Goal: Communication & Community: Answer question/provide support

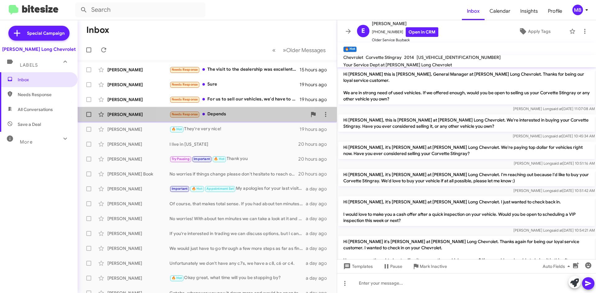
click at [240, 114] on div "Needs Response Depends" at bounding box center [237, 114] width 137 height 7
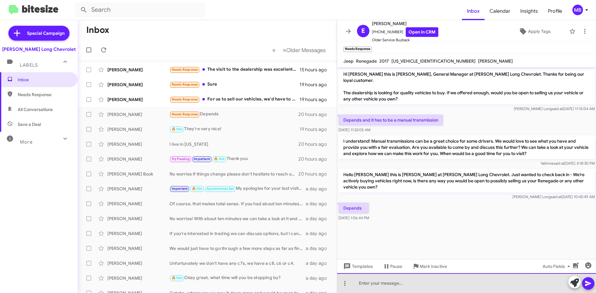
click at [402, 284] on div at bounding box center [466, 283] width 259 height 20
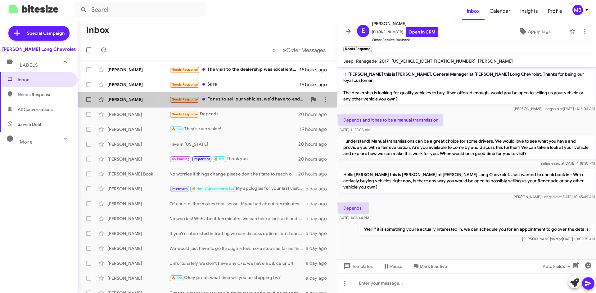
click at [239, 98] on div "Needs Response For us to sell our vehicles, we'd have to end up in a similar pl…" at bounding box center [237, 99] width 137 height 7
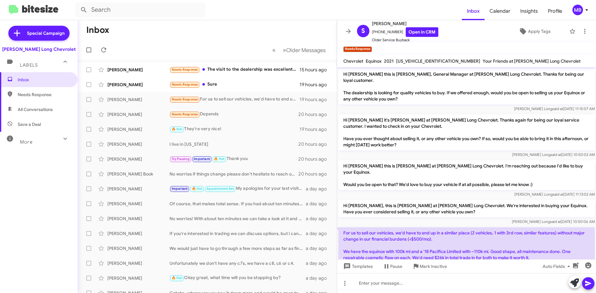
scroll to position [27, 0]
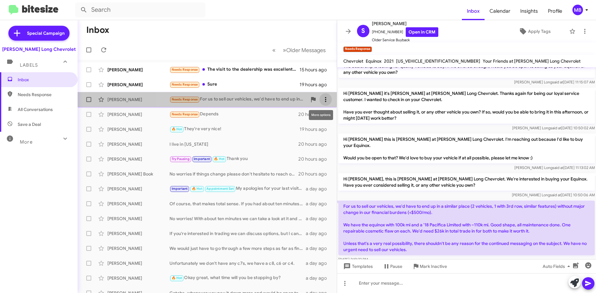
click at [322, 101] on icon at bounding box center [325, 99] width 7 height 7
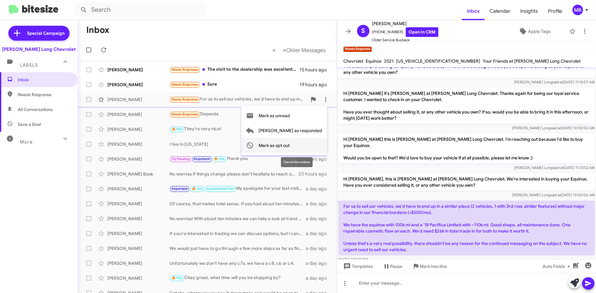
click at [290, 149] on span "Mark as opt out" at bounding box center [274, 145] width 31 height 15
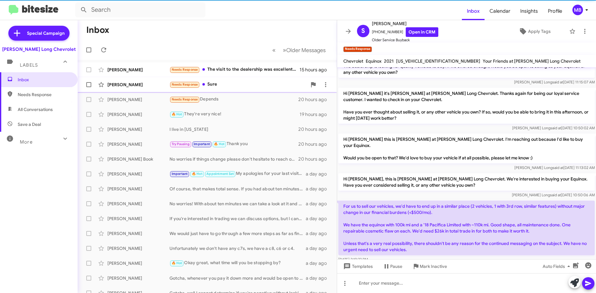
click at [287, 86] on div "Needs Response Sure" at bounding box center [237, 84] width 137 height 7
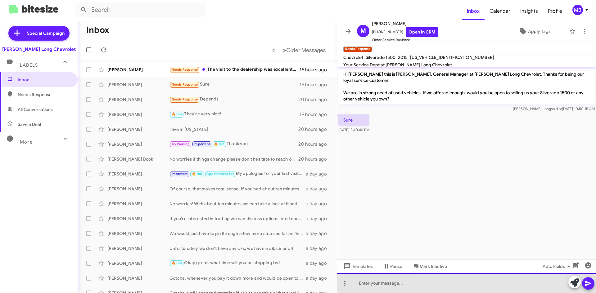
click at [483, 283] on div at bounding box center [466, 283] width 259 height 20
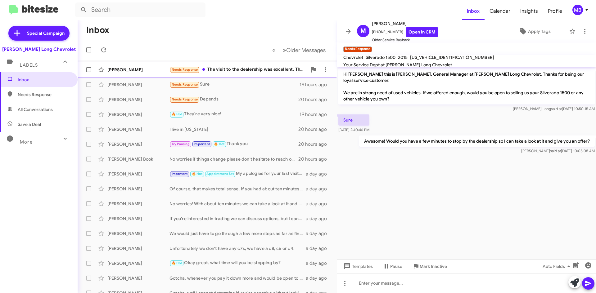
click at [263, 70] on div "Needs Response The visit to the dealership was excellent. The classic SS in the…" at bounding box center [237, 69] width 137 height 7
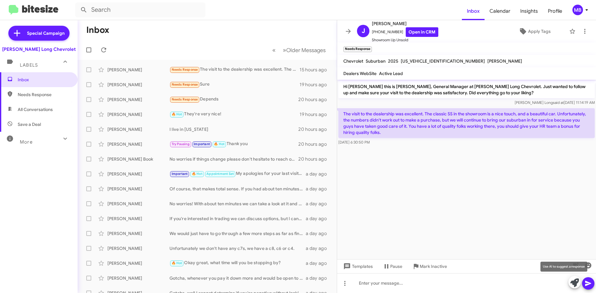
click at [577, 282] on icon at bounding box center [574, 283] width 9 height 9
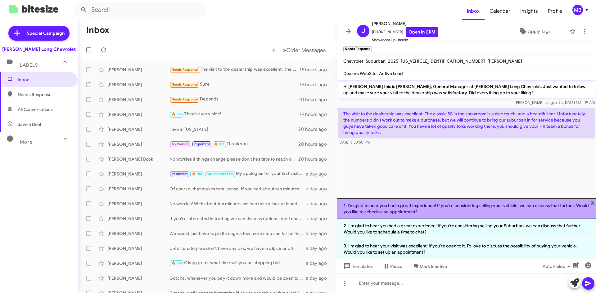
click at [393, 209] on li "1. I'm glad to hear you had a great experience! If you're considering selling y…" at bounding box center [466, 209] width 259 height 20
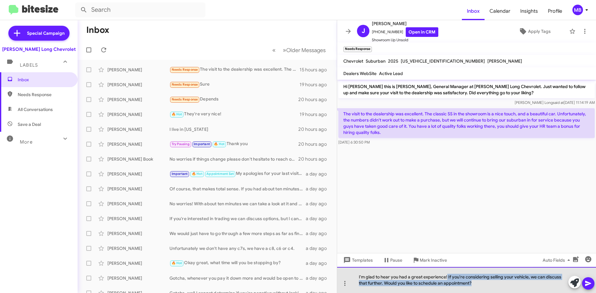
drag, startPoint x: 447, startPoint y: 277, endPoint x: 481, endPoint y: 288, distance: 36.0
click at [481, 288] on div "I'm glad to hear you had a great experience! If you're considering selling your…" at bounding box center [466, 280] width 259 height 26
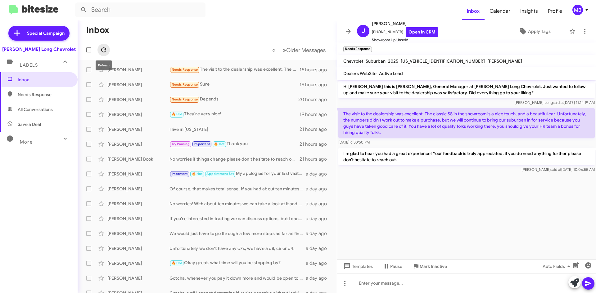
click at [102, 49] on icon at bounding box center [103, 49] width 7 height 7
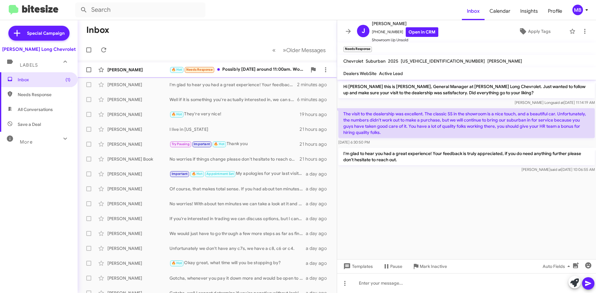
click at [268, 72] on div "🔥 Hot Needs Response Possibly [DATE] around 11:00am. Would that work for you?" at bounding box center [237, 69] width 137 height 7
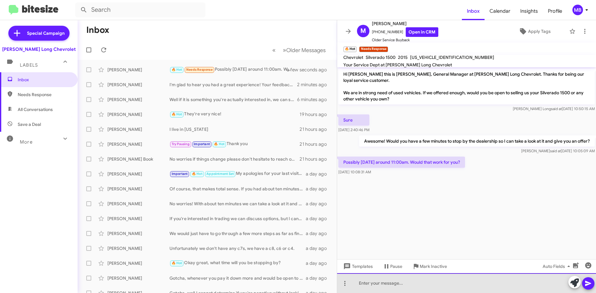
click at [414, 279] on div at bounding box center [466, 283] width 259 height 20
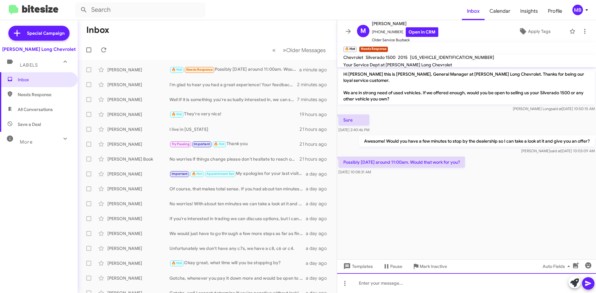
click at [424, 281] on div at bounding box center [466, 283] width 259 height 20
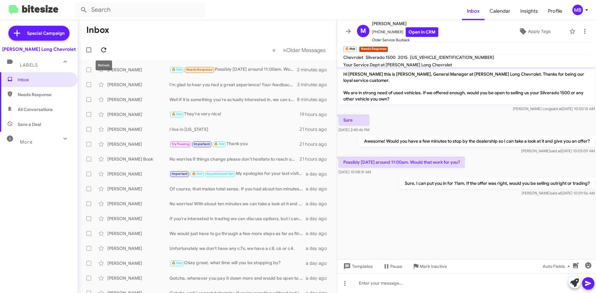
click at [102, 50] on icon at bounding box center [103, 49] width 7 height 7
click at [250, 72] on div "🔥 Hot Needs Response Important Sure, I can put you in for 11am. If the offer wa…" at bounding box center [237, 69] width 137 height 7
click at [101, 49] on icon at bounding box center [103, 49] width 7 height 7
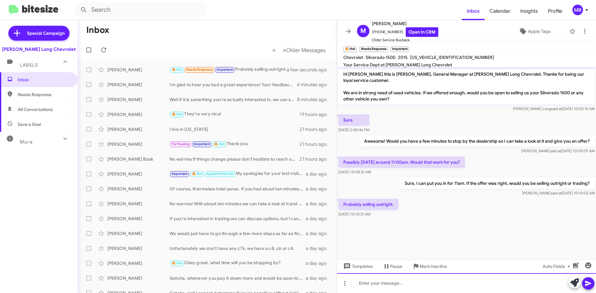
click at [421, 288] on div at bounding box center [466, 283] width 259 height 20
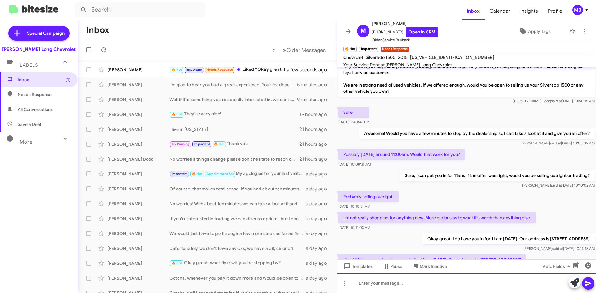
scroll to position [30, 0]
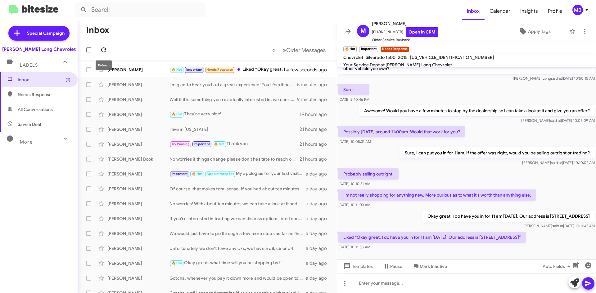
click at [105, 47] on icon at bounding box center [103, 49] width 7 height 7
click at [257, 73] on div "🔥 Hot Important Needs Response Liked “Okay great, I do have you in for 11 am [D…" at bounding box center [237, 69] width 137 height 7
